Goal: Information Seeking & Learning: Learn about a topic

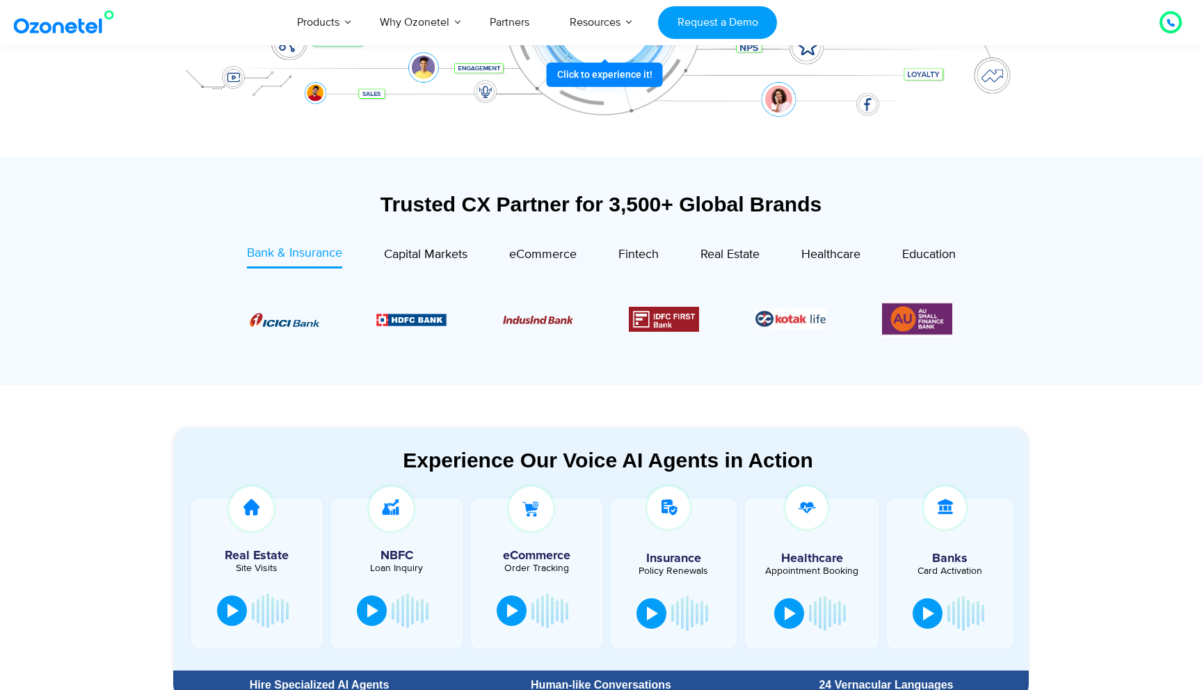
scroll to position [393, 0]
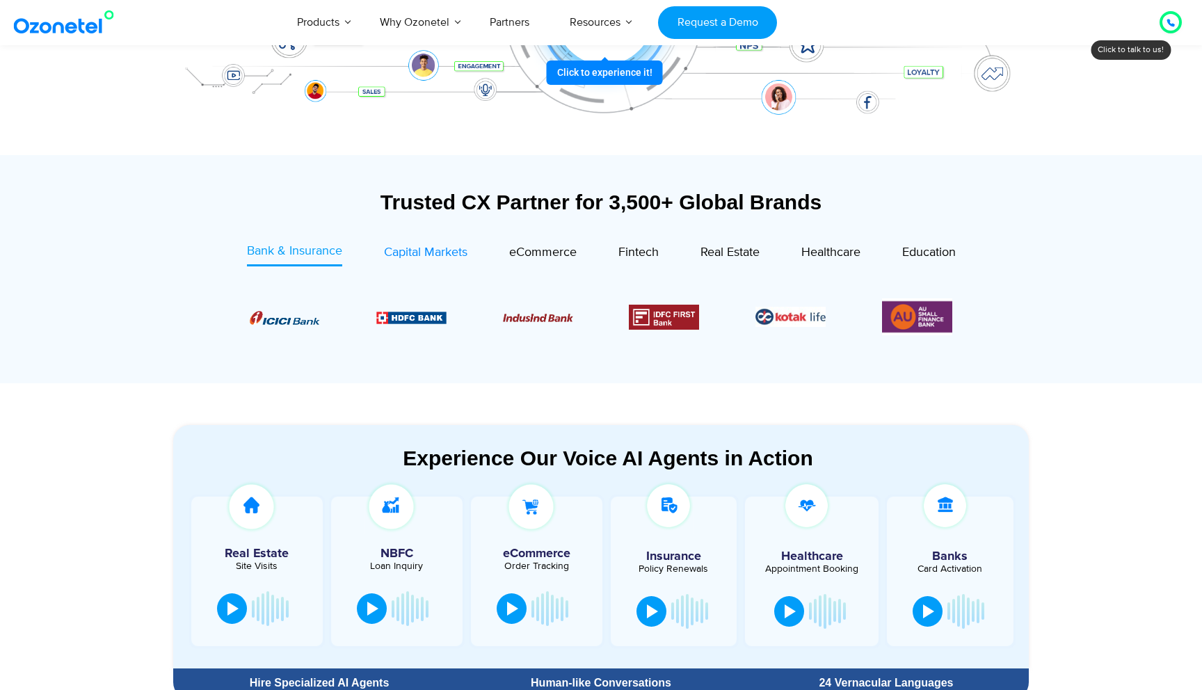
click at [434, 248] on span "Capital Markets" at bounding box center [425, 252] width 83 height 15
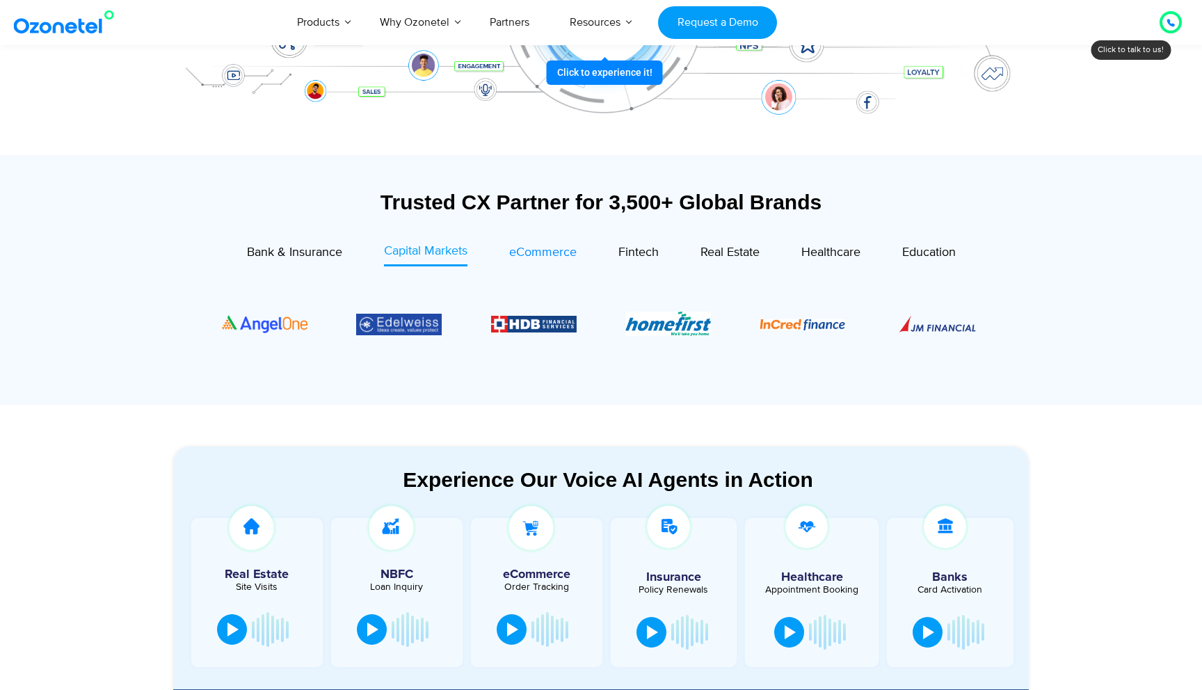
click at [541, 245] on span "eCommerce" at bounding box center [542, 252] width 67 height 15
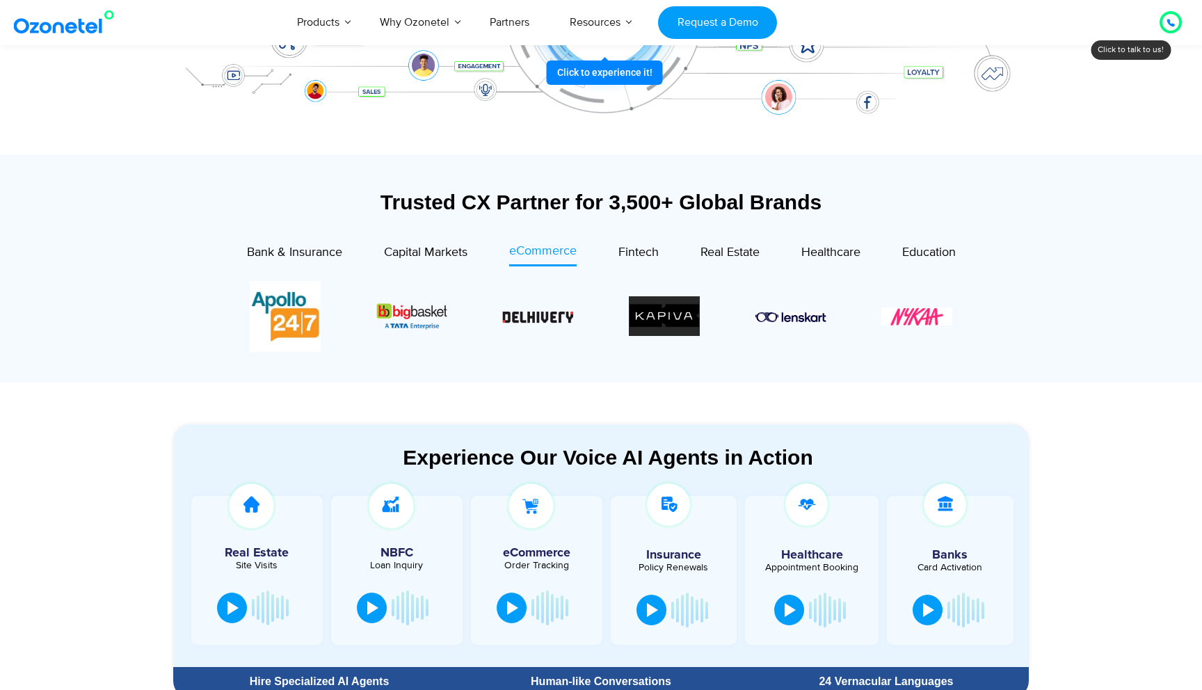
click at [673, 249] on div "Real Estate" at bounding box center [709, 254] width 101 height 24
click at [654, 251] on span "Fintech" at bounding box center [638, 252] width 40 height 15
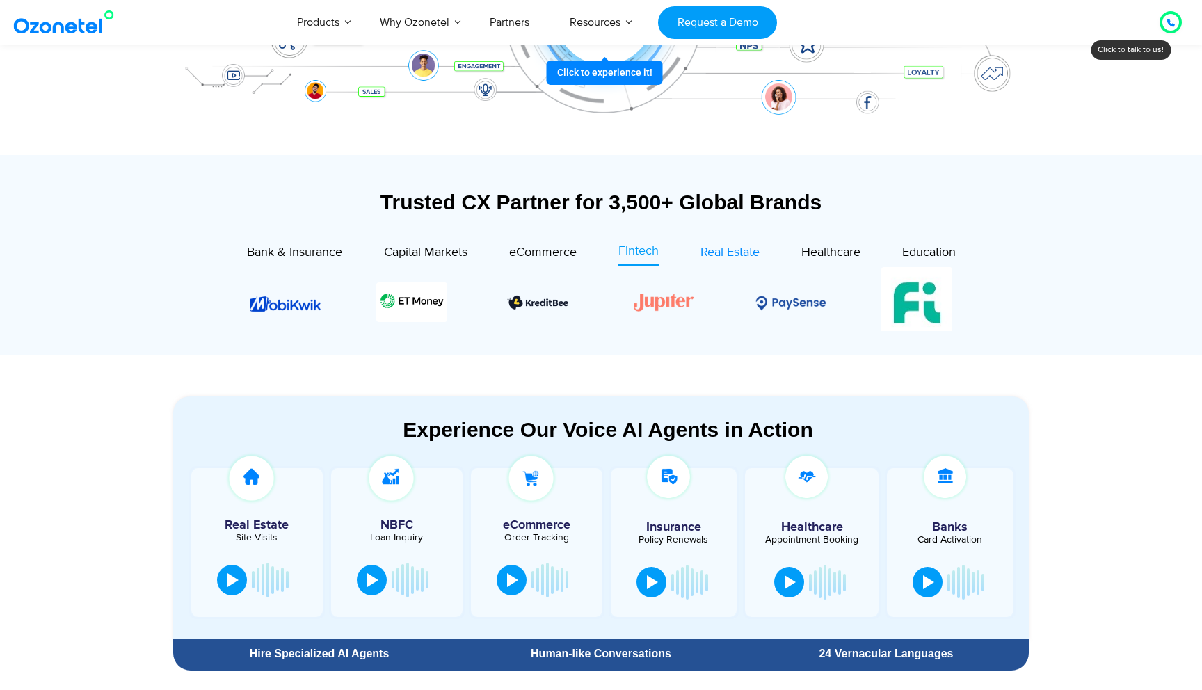
click at [743, 250] on span "Real Estate" at bounding box center [729, 252] width 59 height 15
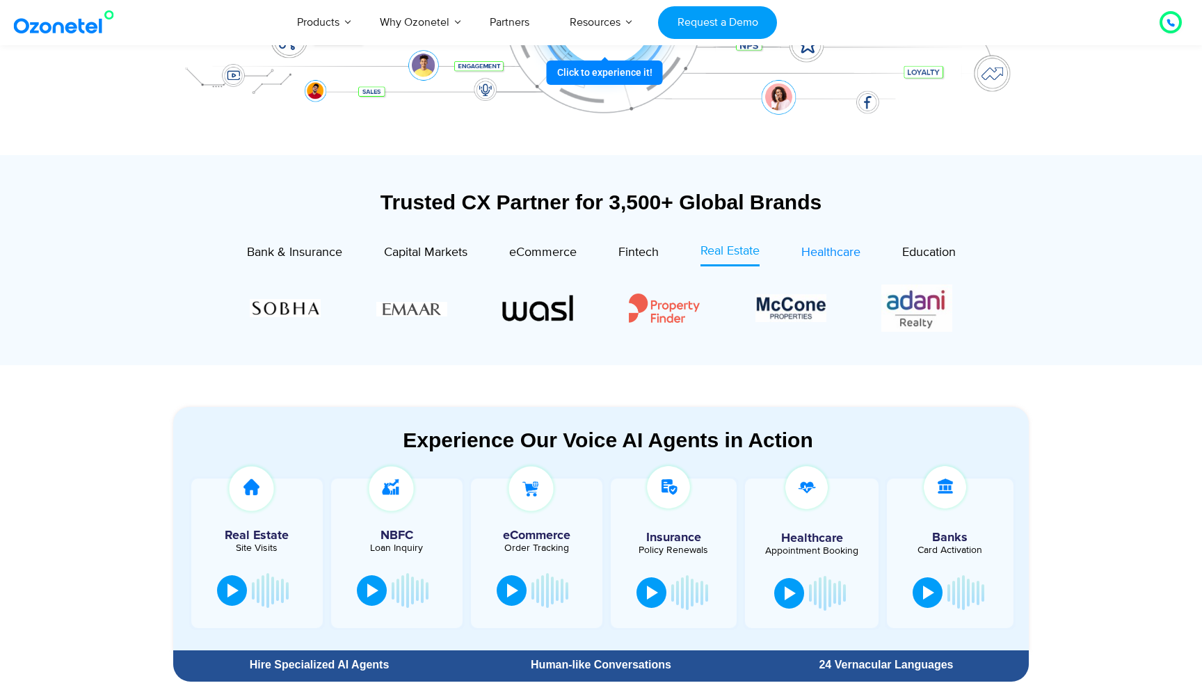
click at [830, 250] on span "Healthcare" at bounding box center [830, 252] width 59 height 15
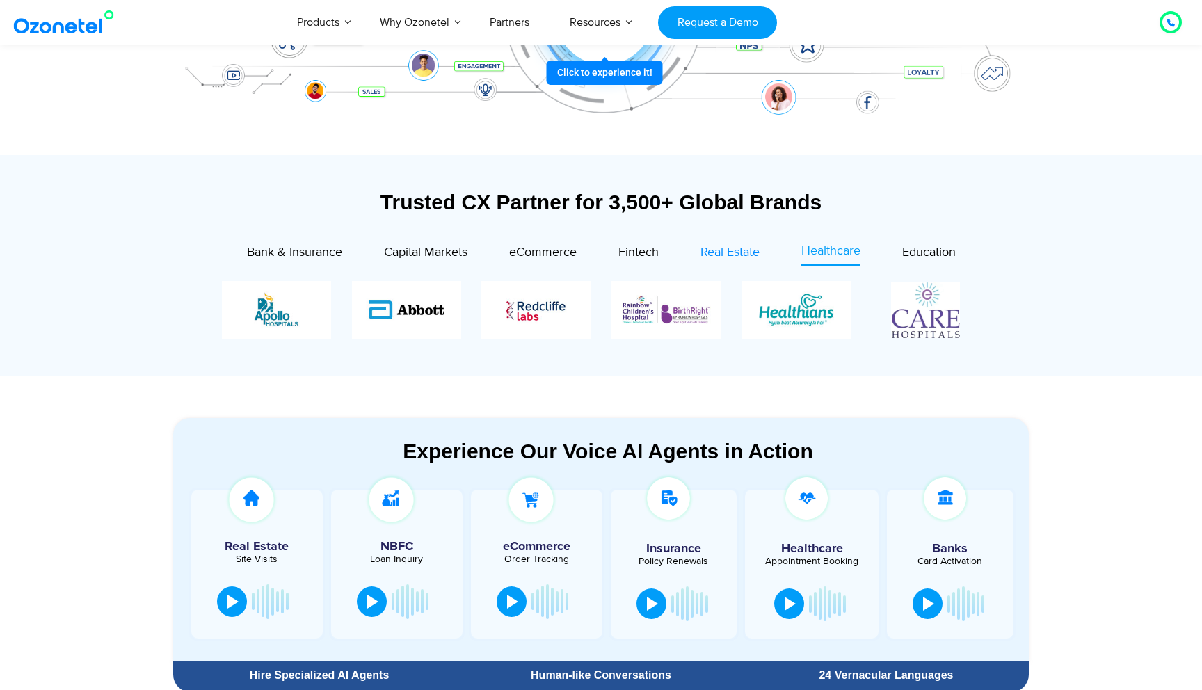
click at [750, 255] on span "Real Estate" at bounding box center [729, 252] width 59 height 15
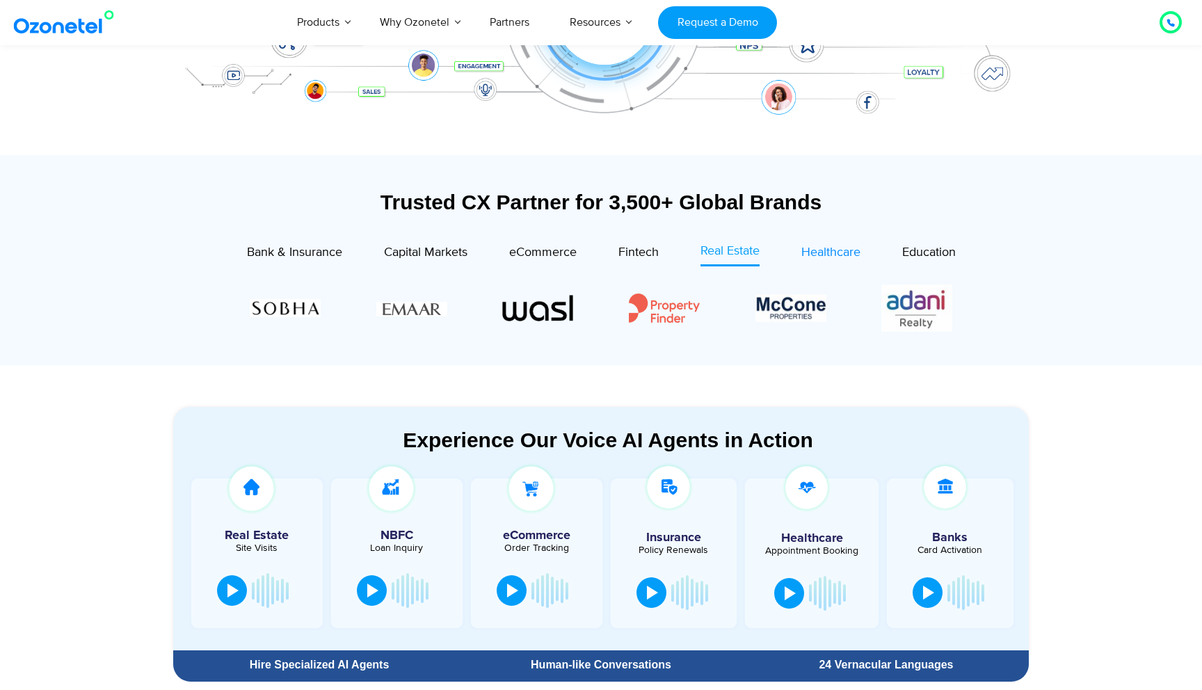
click at [824, 250] on span "Healthcare" at bounding box center [830, 252] width 59 height 15
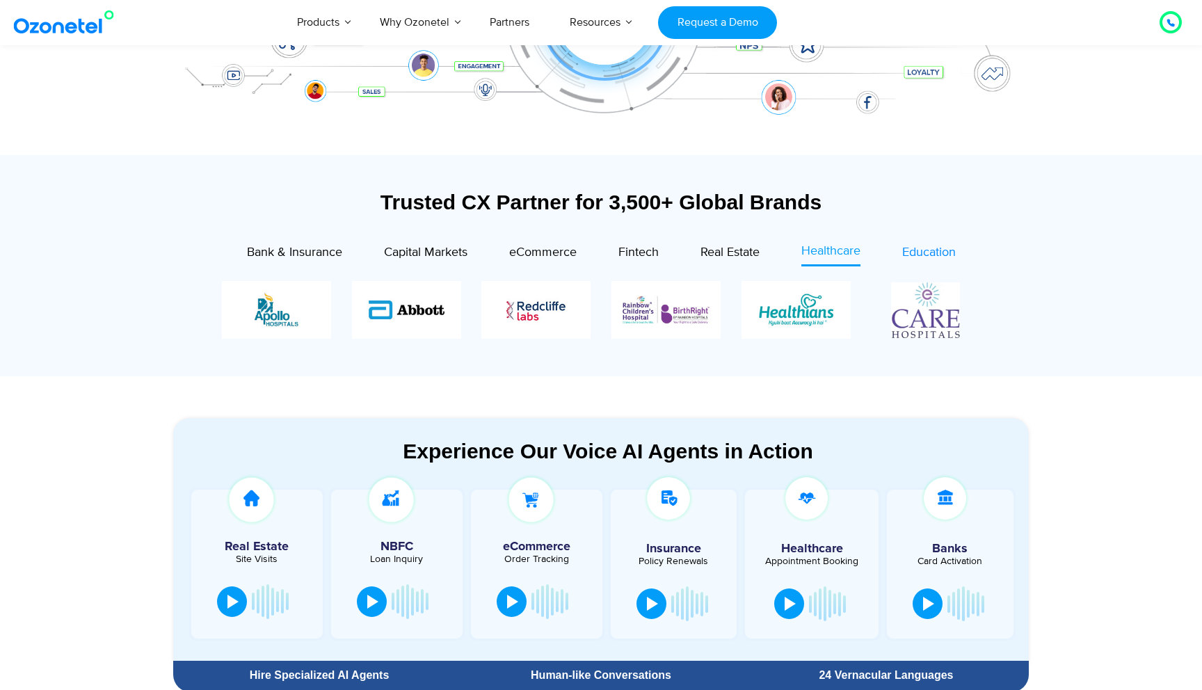
click at [904, 246] on span "Education" at bounding box center [929, 252] width 54 height 15
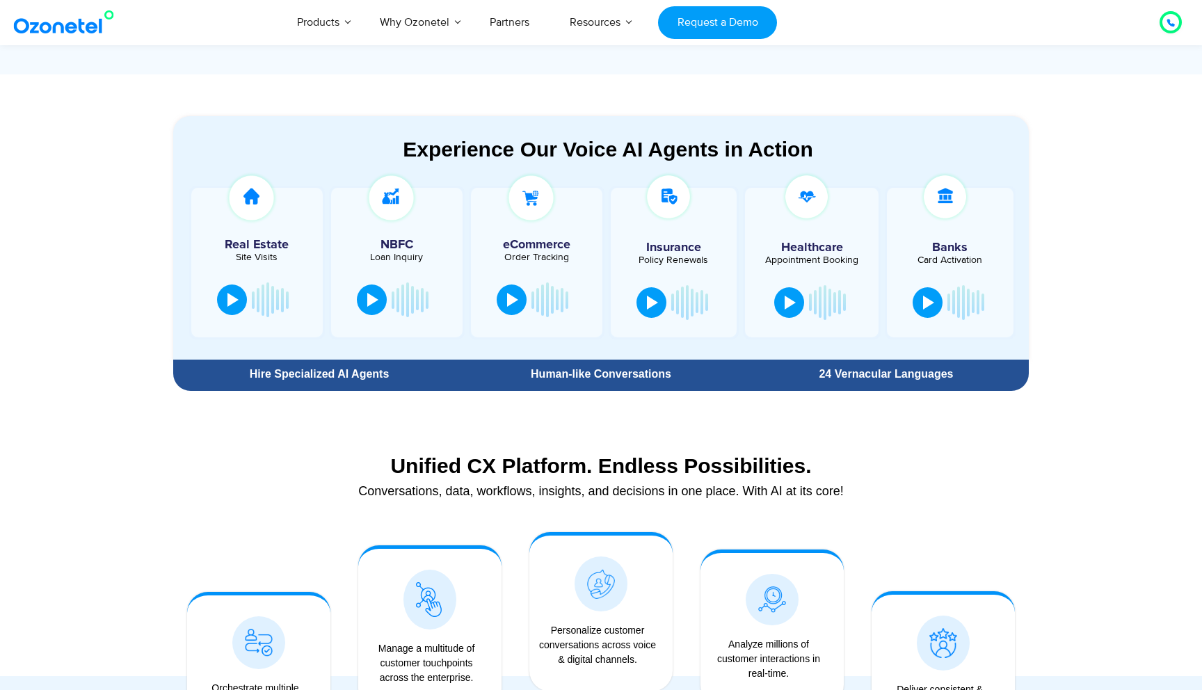
scroll to position [672, 0]
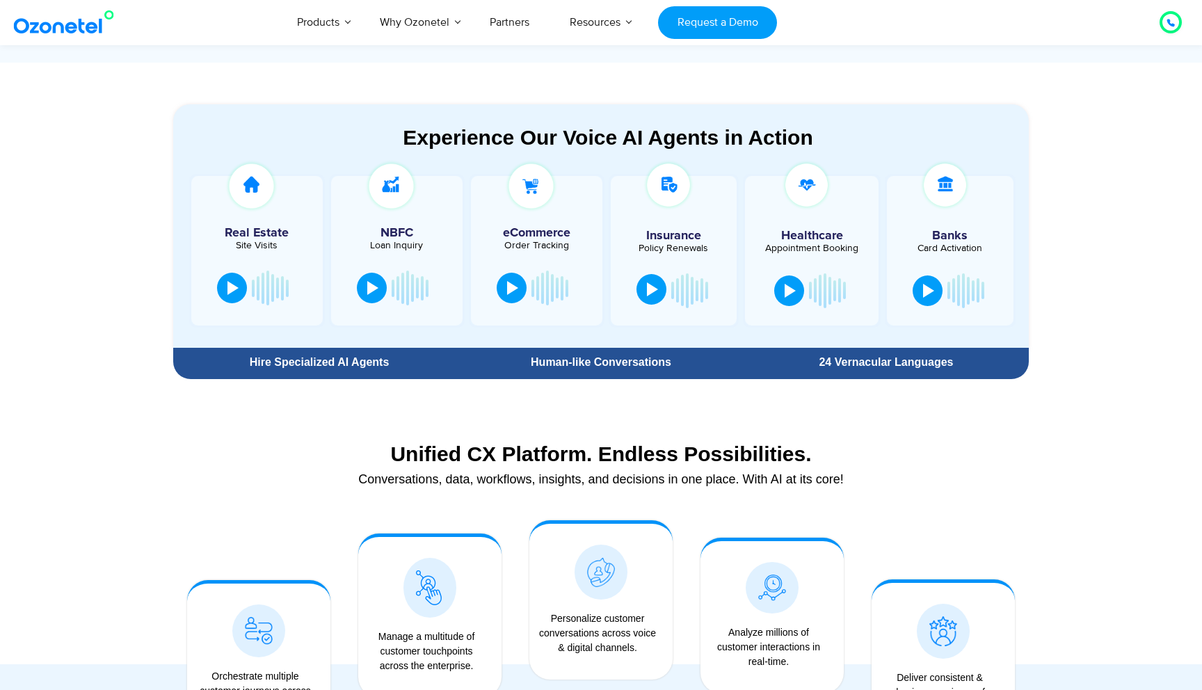
click at [653, 290] on div at bounding box center [652, 289] width 11 height 14
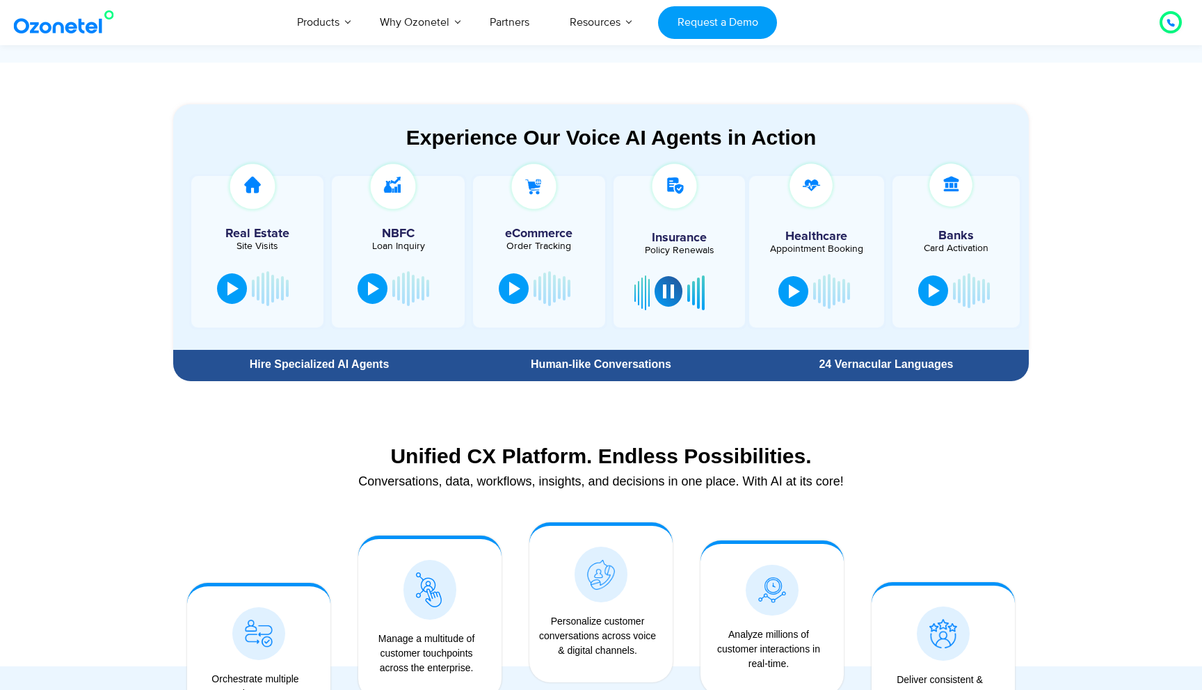
click at [672, 296] on div at bounding box center [668, 291] width 11 height 14
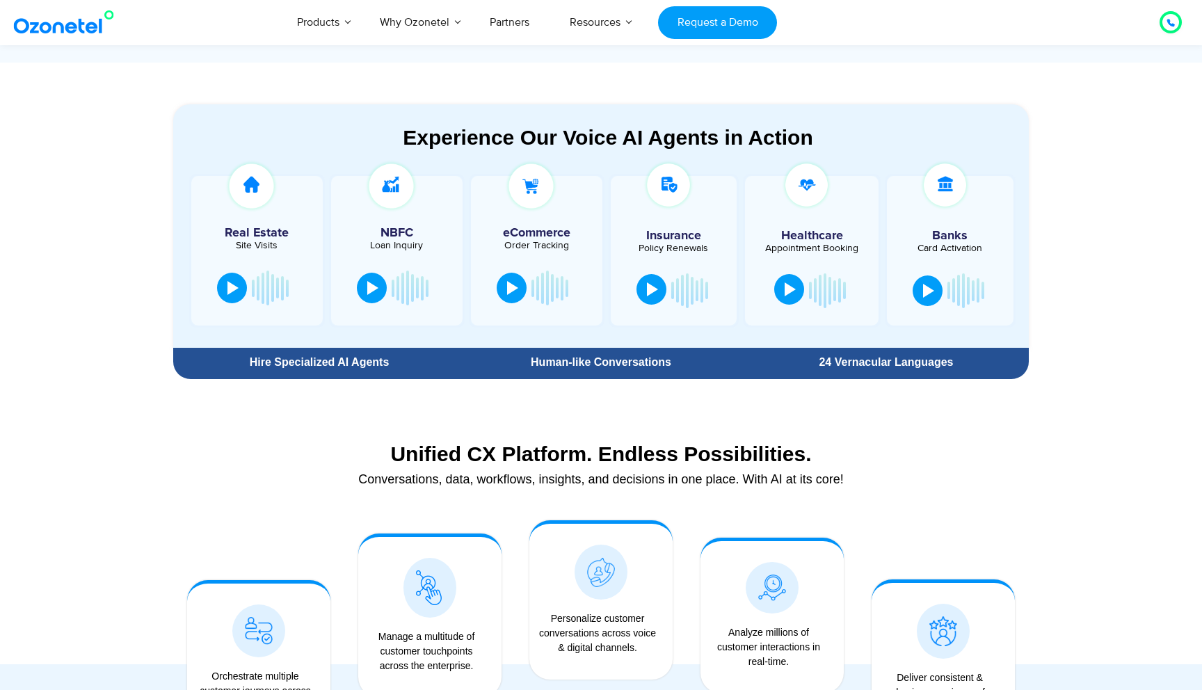
click at [783, 291] on button at bounding box center [789, 289] width 30 height 31
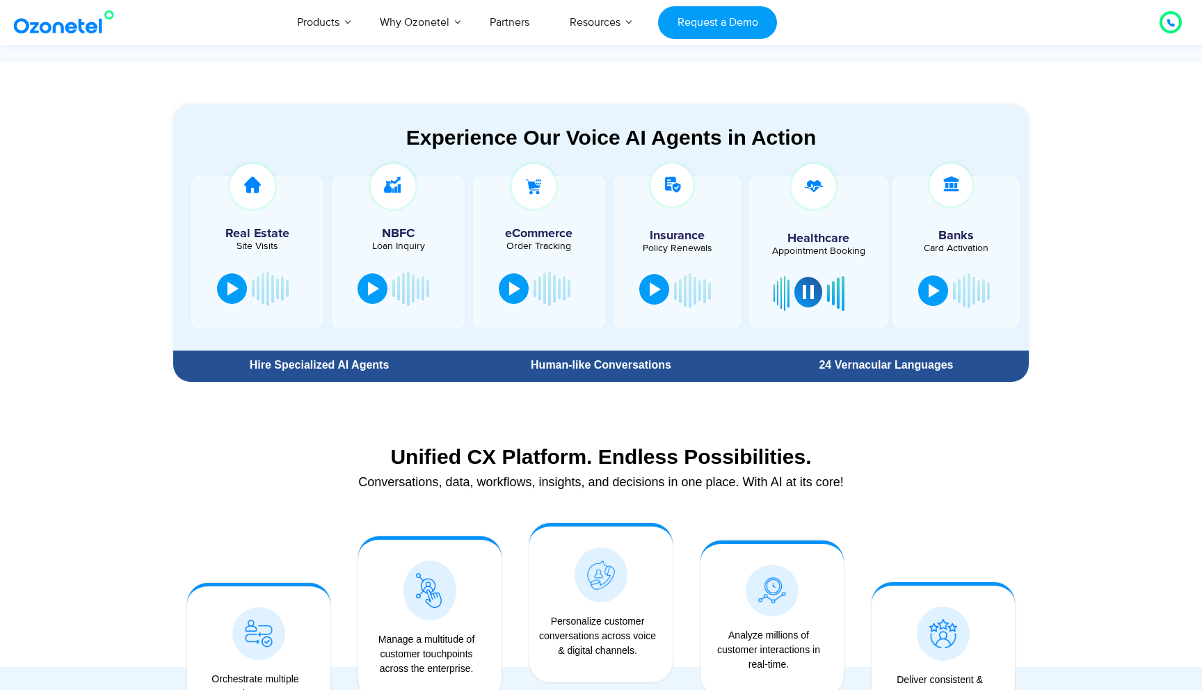
click at [804, 296] on div at bounding box center [808, 292] width 11 height 14
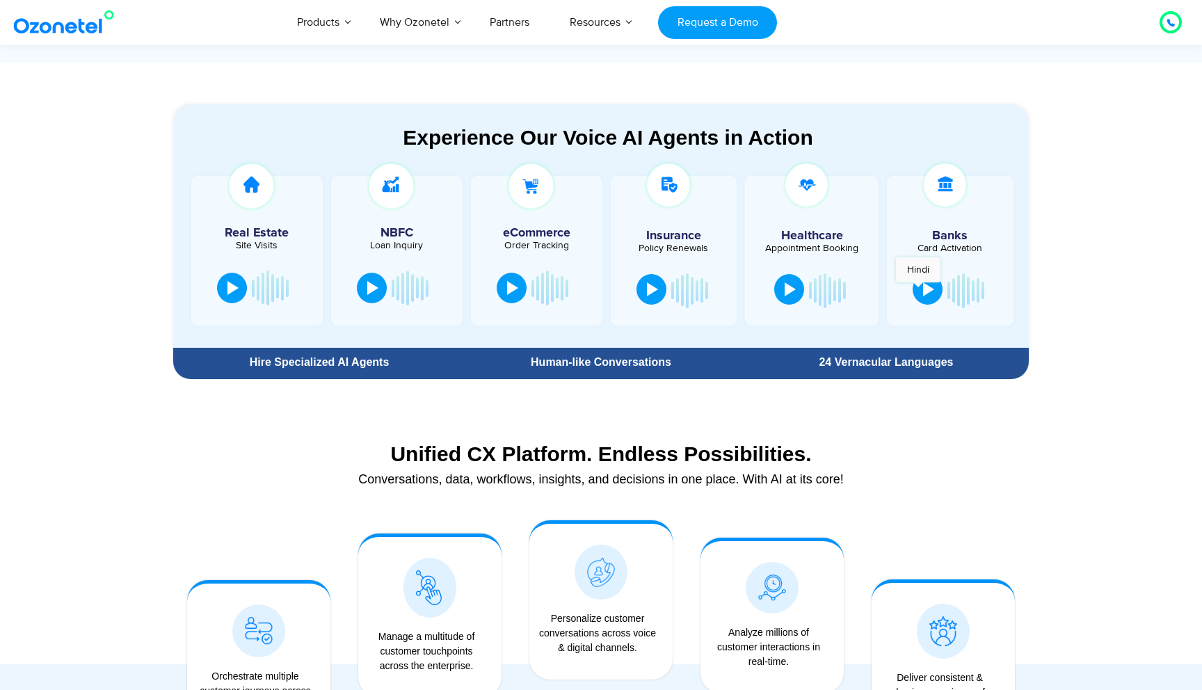
click at [920, 290] on button at bounding box center [928, 289] width 30 height 31
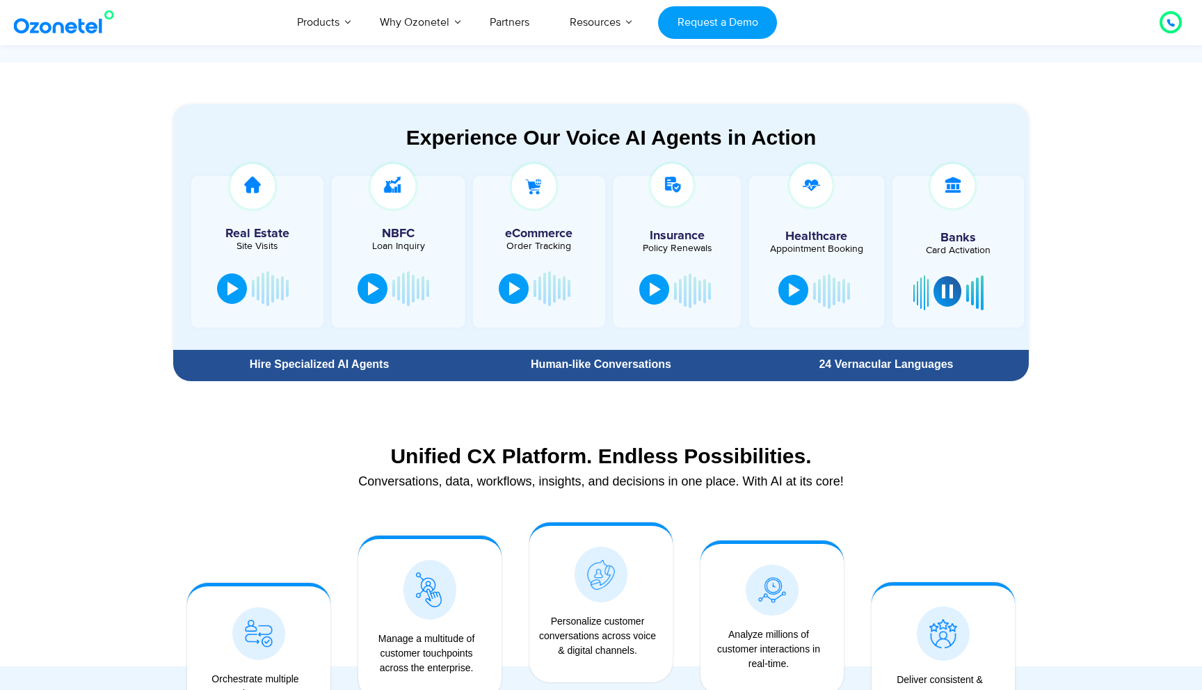
click at [954, 292] on button at bounding box center [947, 291] width 28 height 31
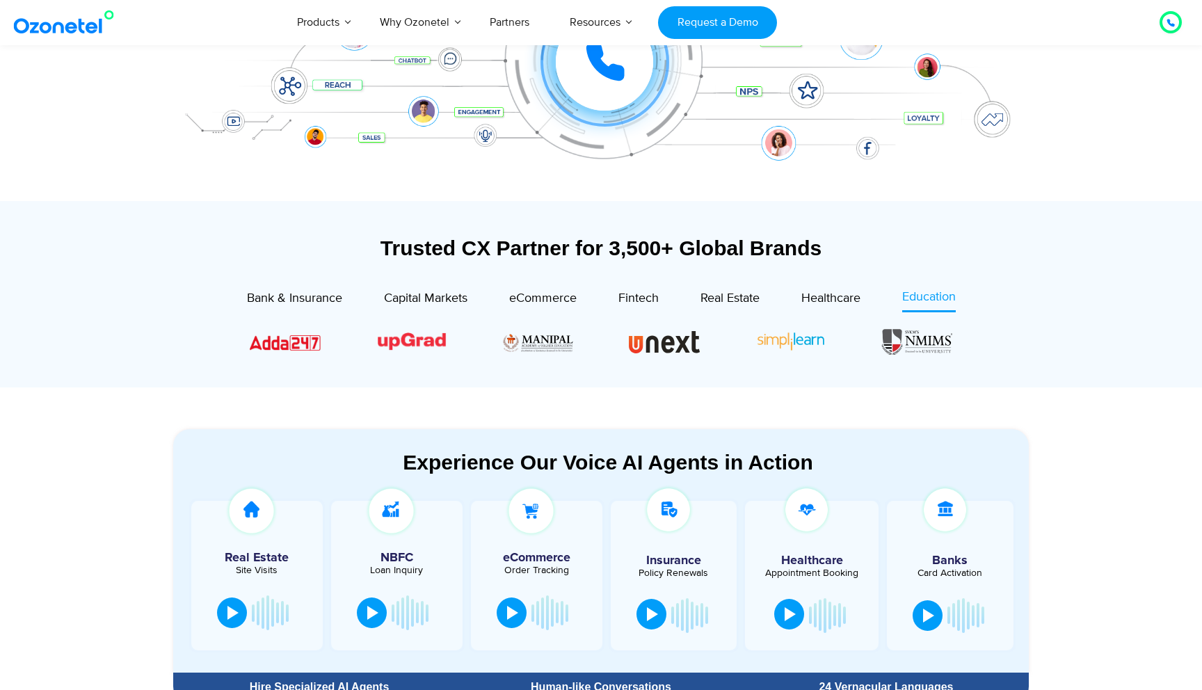
scroll to position [361, 0]
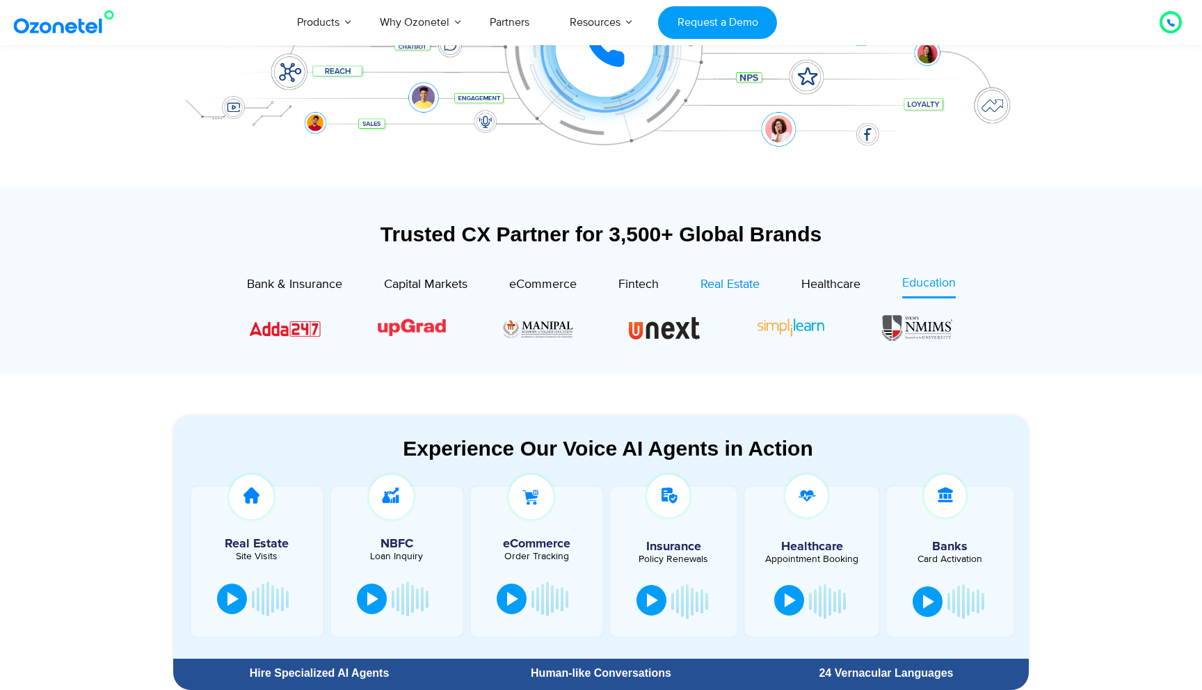
click at [735, 280] on span "Real Estate" at bounding box center [729, 284] width 59 height 15
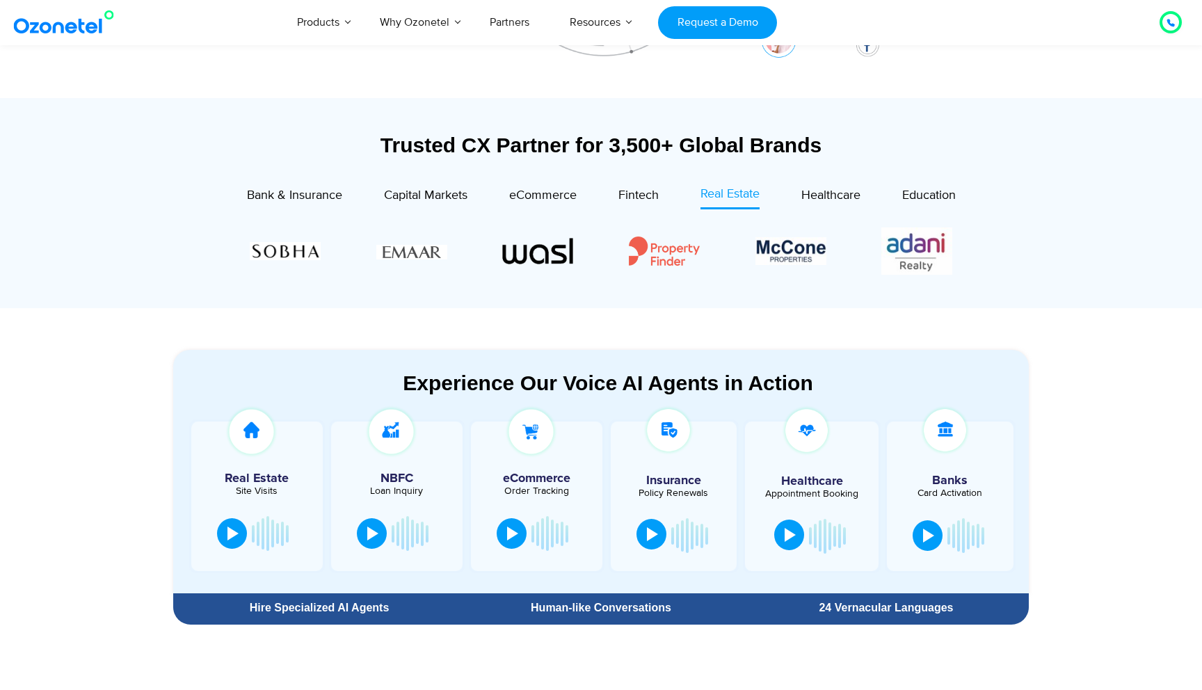
scroll to position [458, 0]
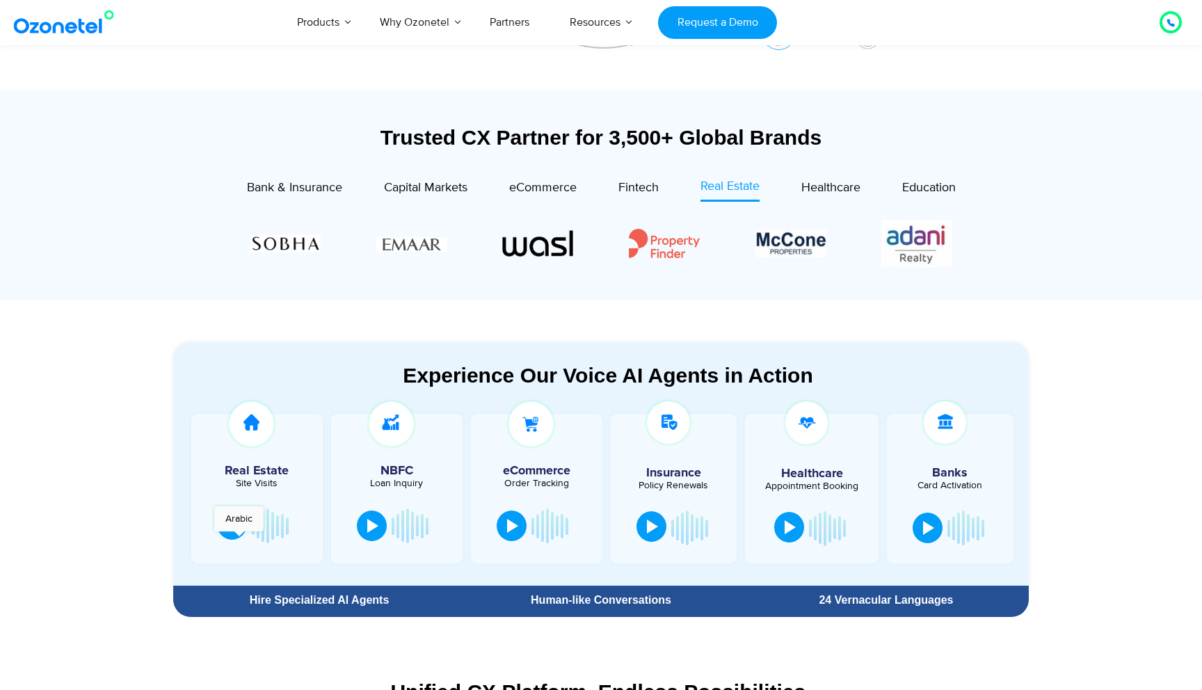
click at [232, 535] on button at bounding box center [232, 524] width 30 height 31
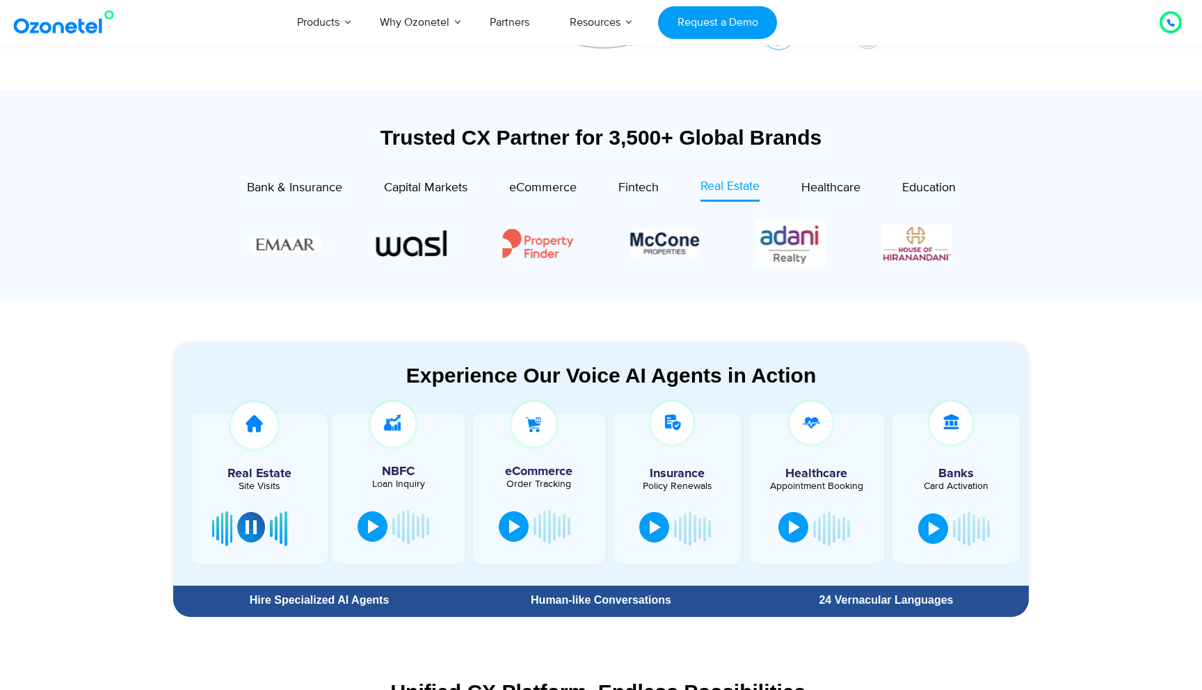
click at [250, 533] on div at bounding box center [251, 527] width 11 height 14
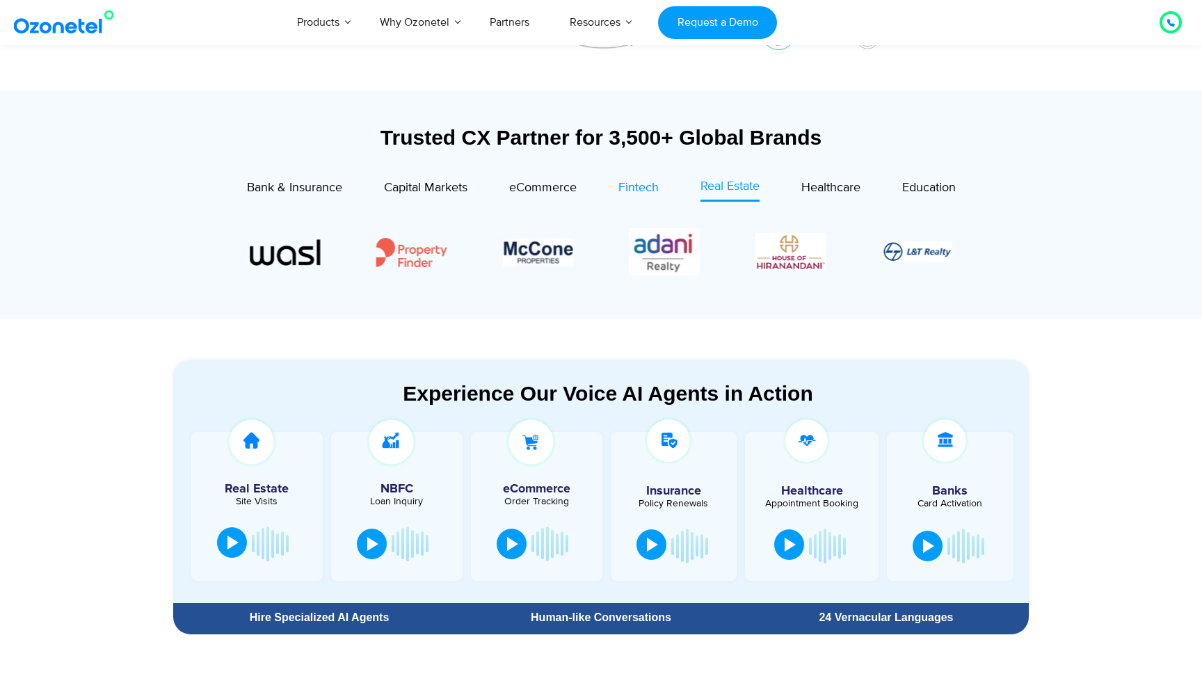
click at [647, 191] on span "Fintech" at bounding box center [638, 187] width 40 height 15
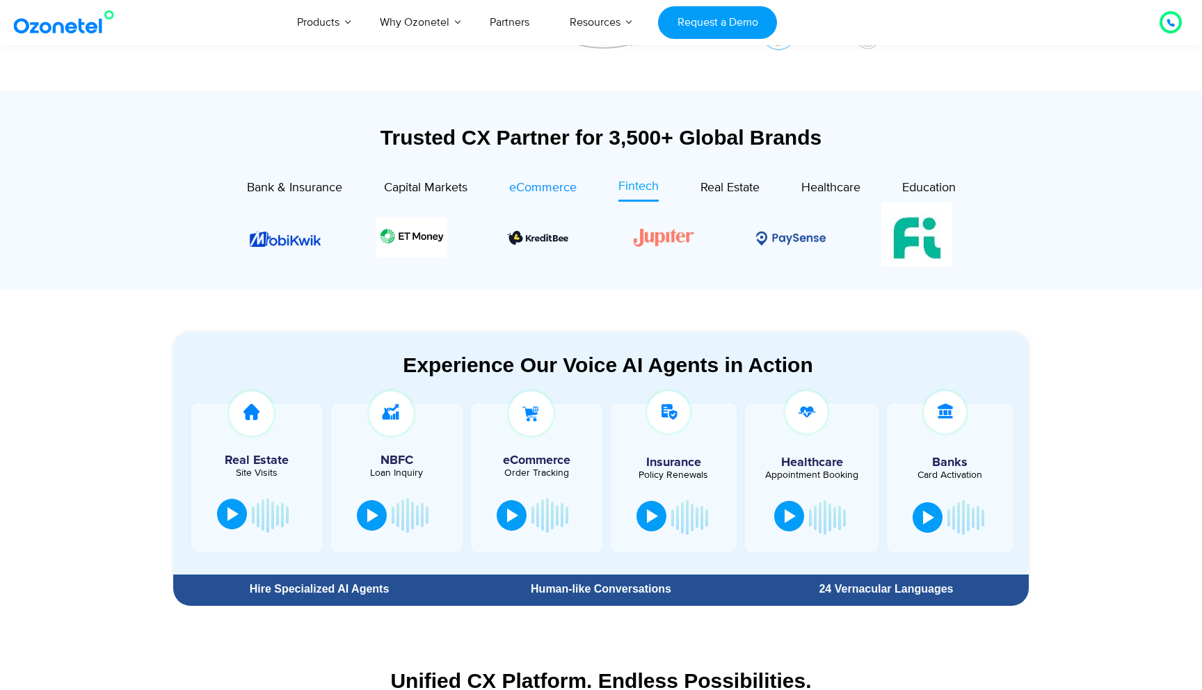
click at [544, 186] on span "eCommerce" at bounding box center [542, 187] width 67 height 15
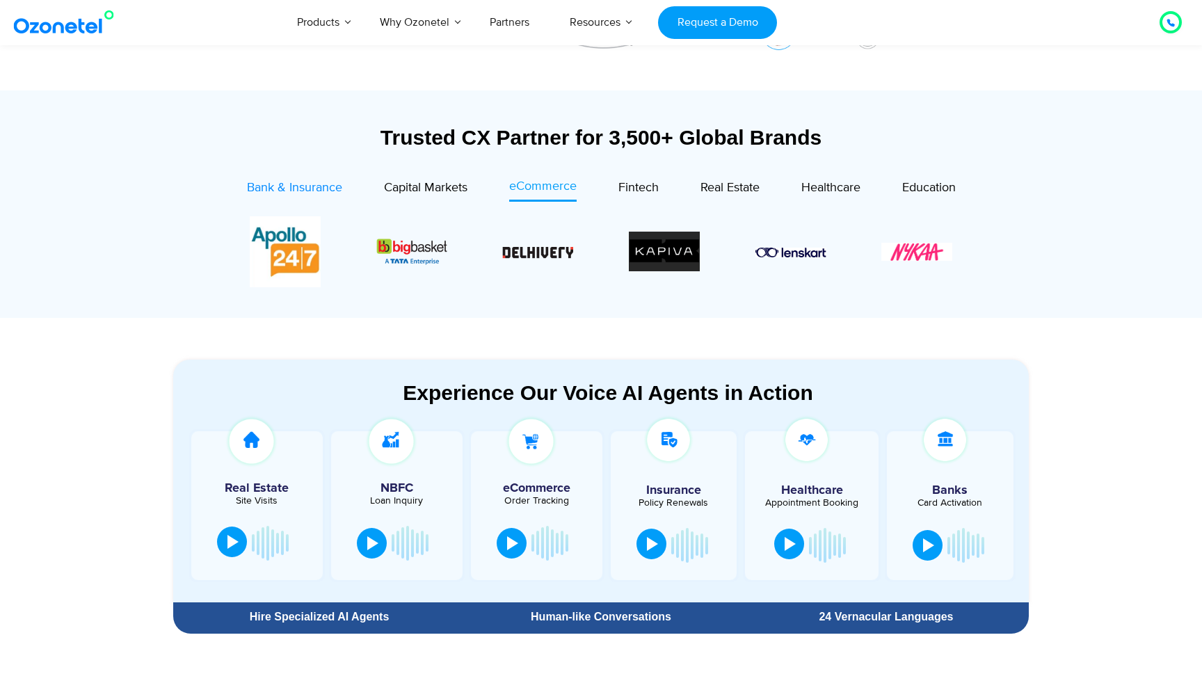
click at [319, 189] on span "Bank & Insurance" at bounding box center [294, 187] width 95 height 15
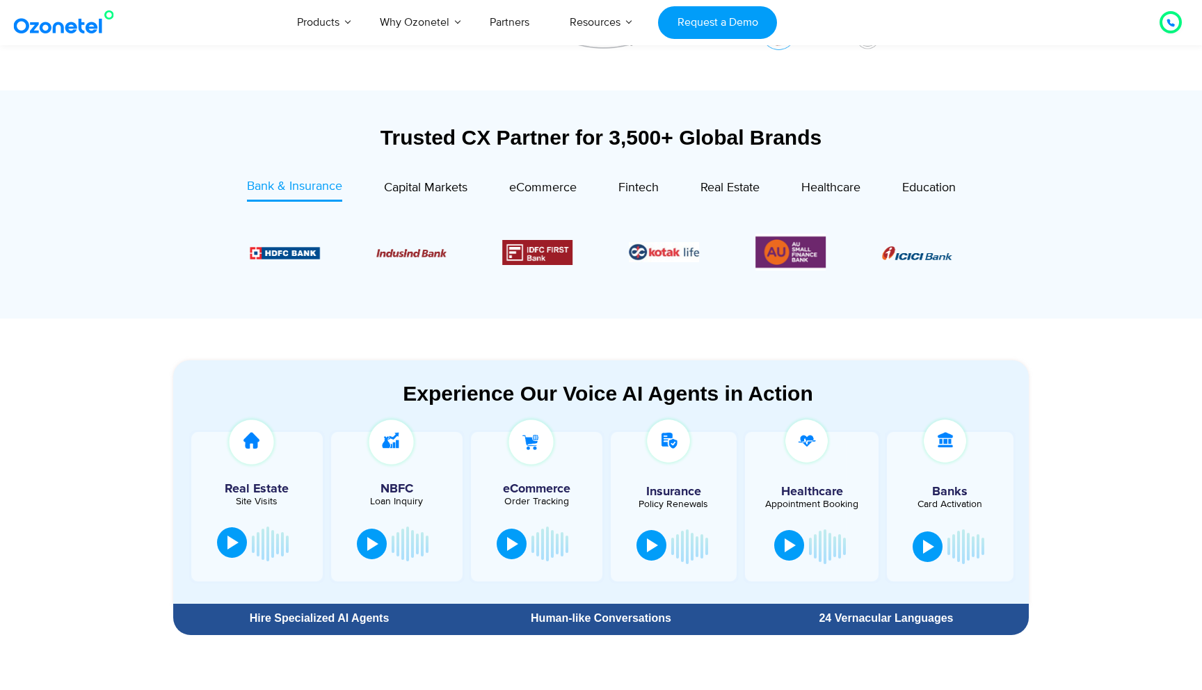
click at [364, 184] on div "Capital Markets" at bounding box center [404, 189] width 125 height 24
click at [446, 185] on span "Capital Markets" at bounding box center [425, 187] width 83 height 15
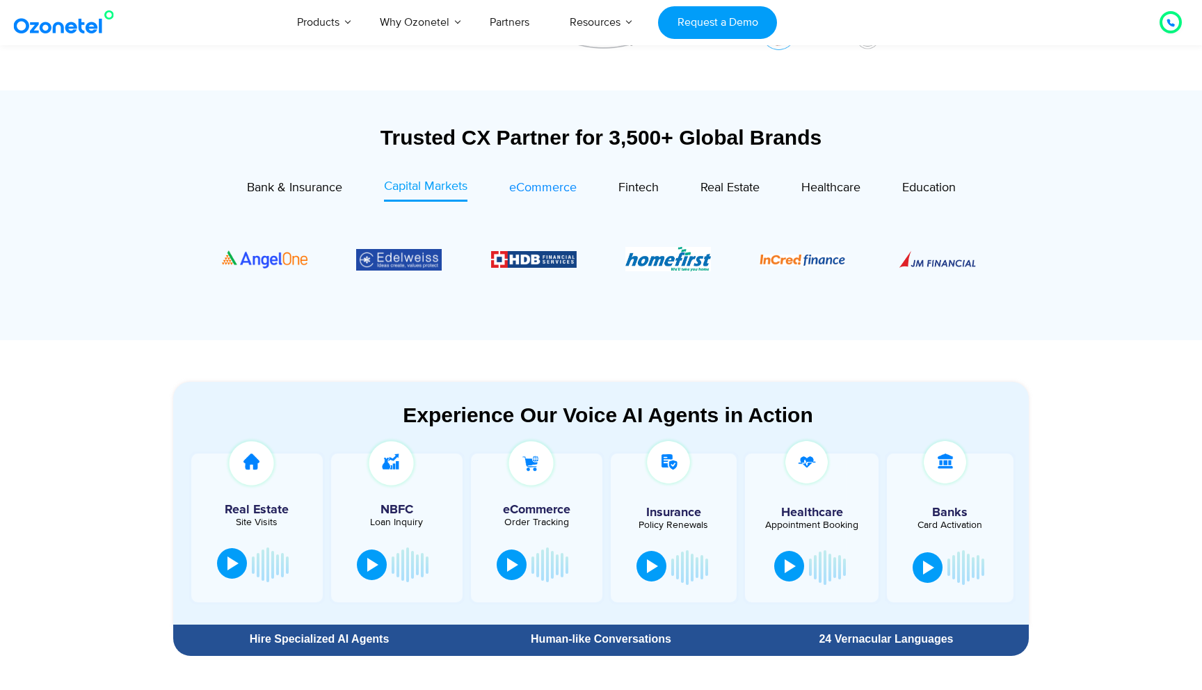
click at [547, 186] on span "eCommerce" at bounding box center [542, 187] width 67 height 15
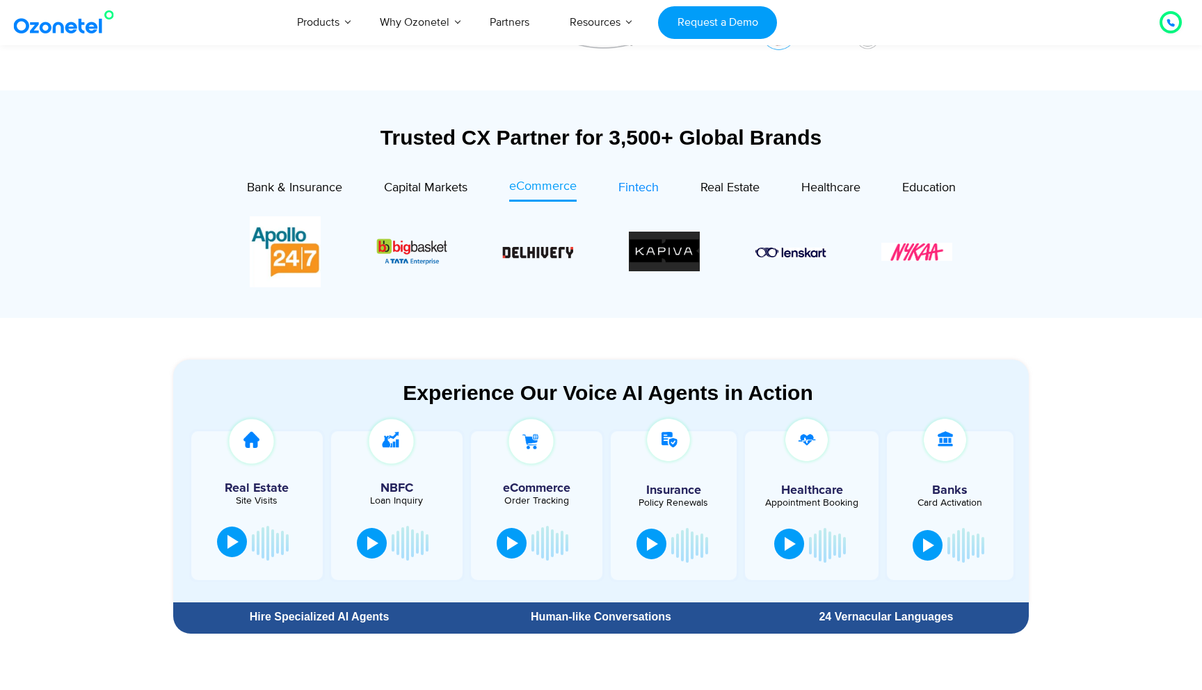
click at [648, 189] on span "Fintech" at bounding box center [638, 187] width 40 height 15
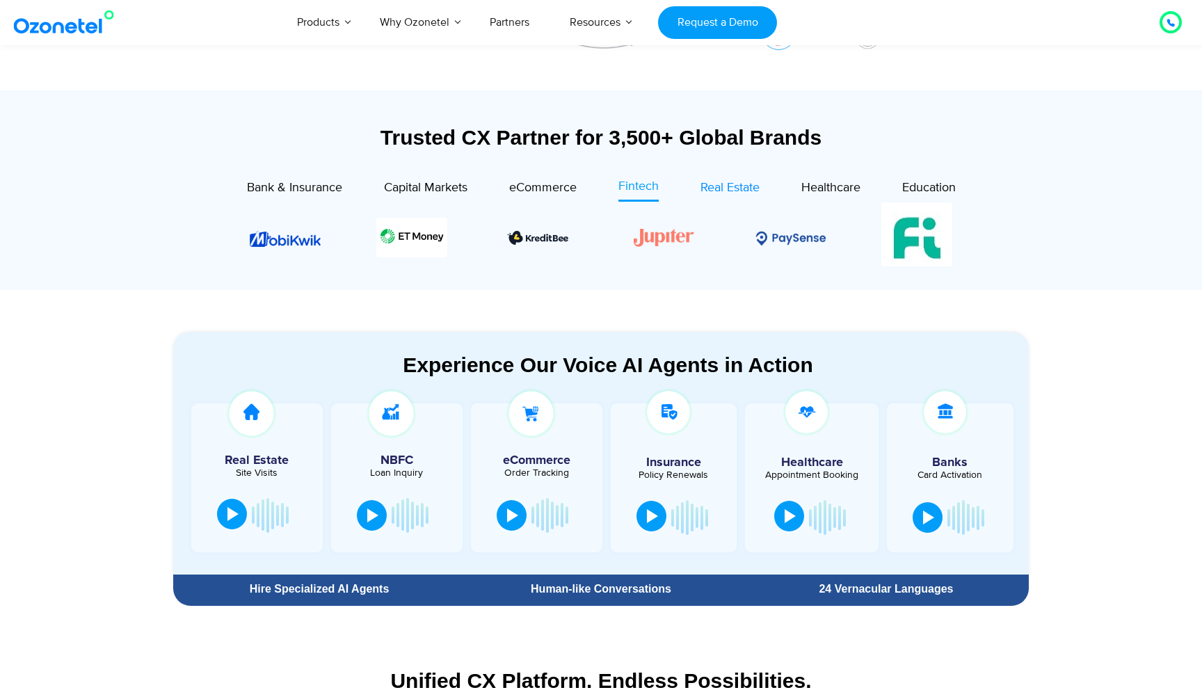
click at [730, 193] on span "Real Estate" at bounding box center [729, 187] width 59 height 15
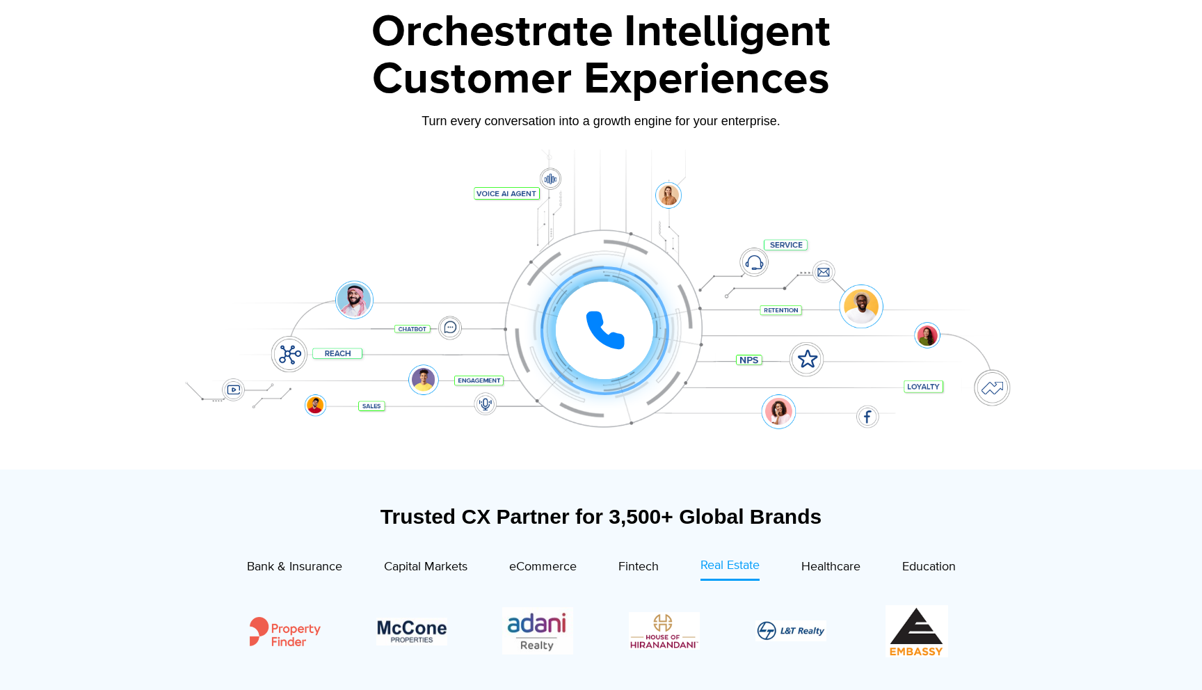
scroll to position [0, 0]
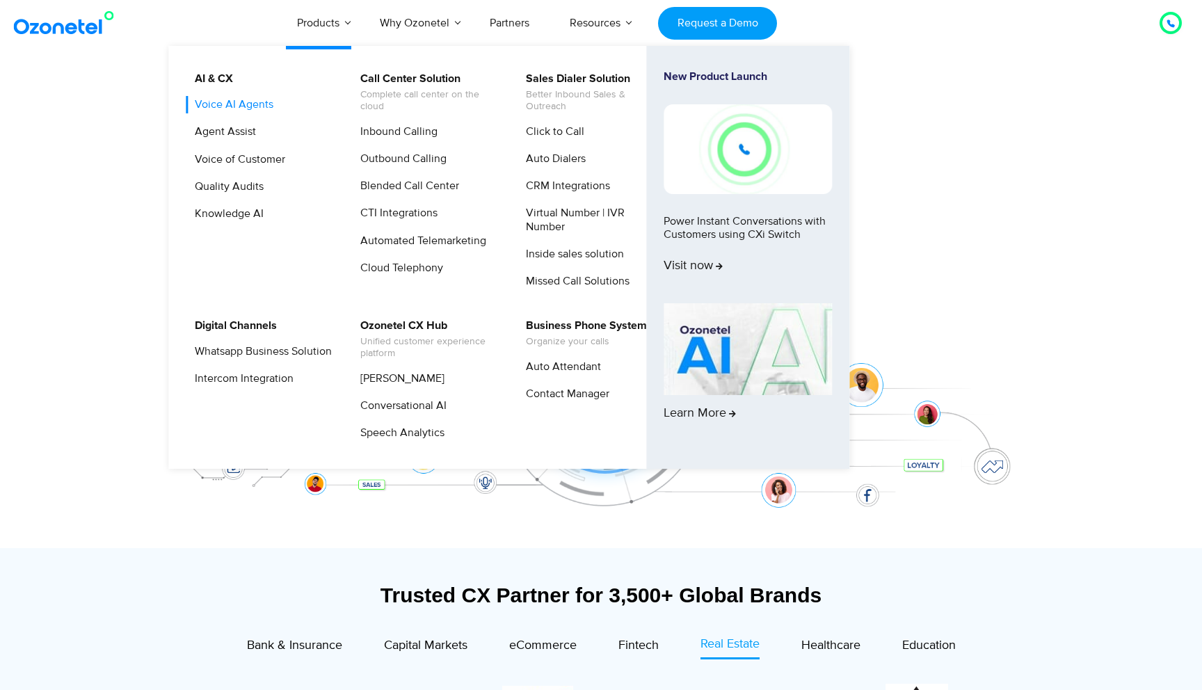
click at [250, 104] on link "Voice AI Agents" at bounding box center [231, 104] width 90 height 17
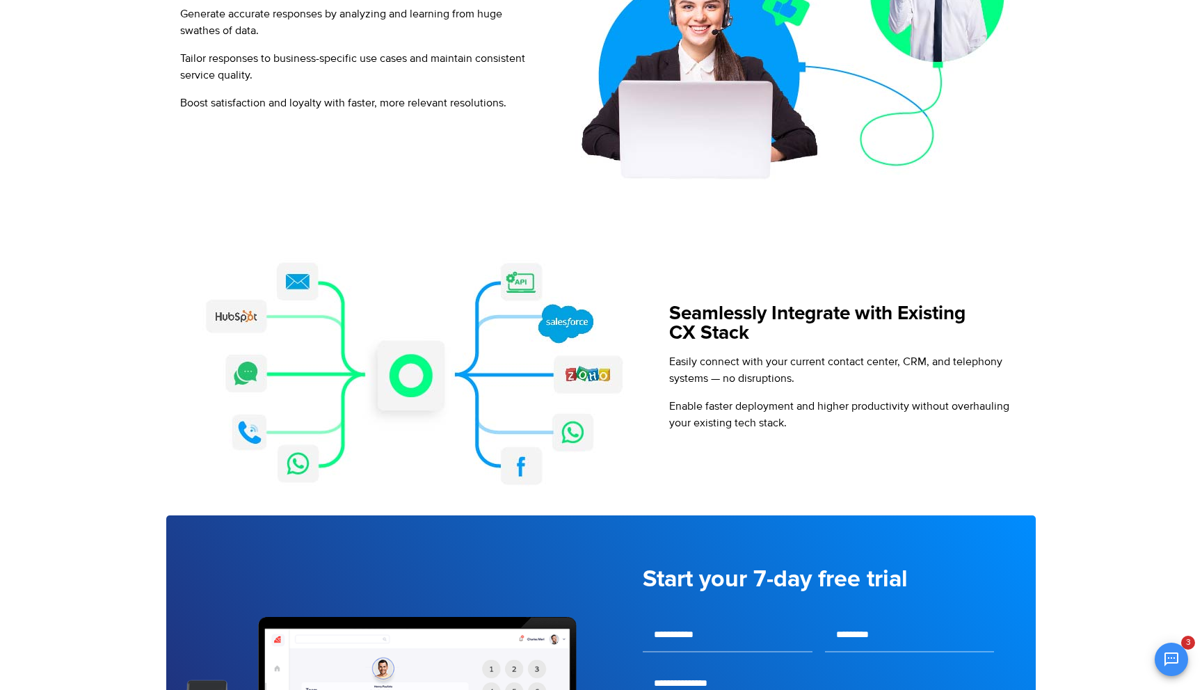
scroll to position [1223, 0]
